Goal: Task Accomplishment & Management: Manage account settings

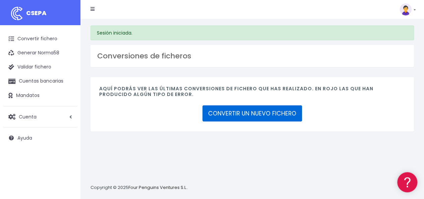
click at [265, 111] on link "CONVERTIR UN NUEVO FICHERO" at bounding box center [252, 113] width 100 height 16
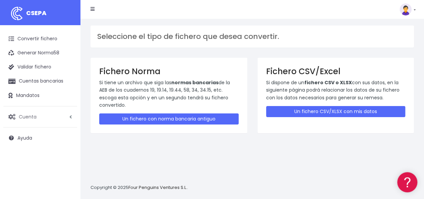
click at [27, 116] on span "Cuenta" at bounding box center [28, 116] width 18 height 7
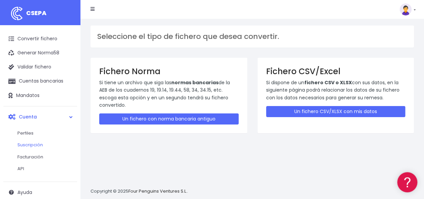
click at [34, 145] on link "Suscripción" at bounding box center [44, 145] width 66 height 12
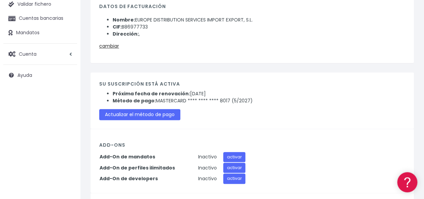
scroll to position [67, 0]
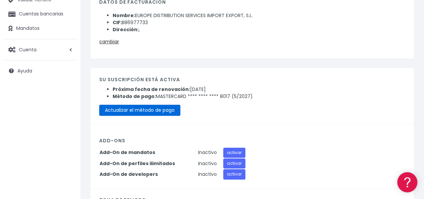
click at [158, 108] on link "Actualizar el método de pago" at bounding box center [139, 110] width 81 height 11
